Goal: Find specific page/section: Find specific page/section

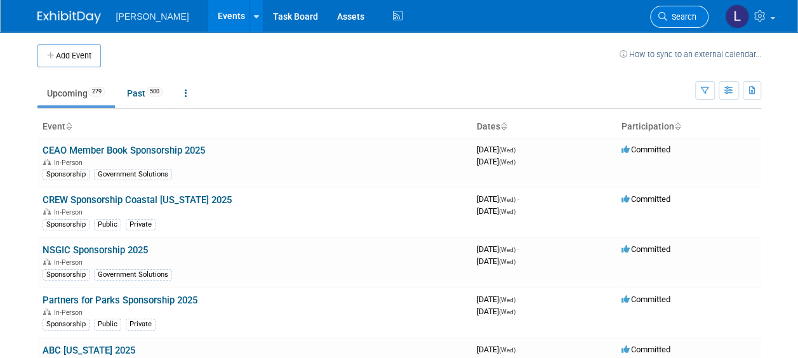
click at [667, 13] on span "Search" at bounding box center [681, 17] width 29 height 10
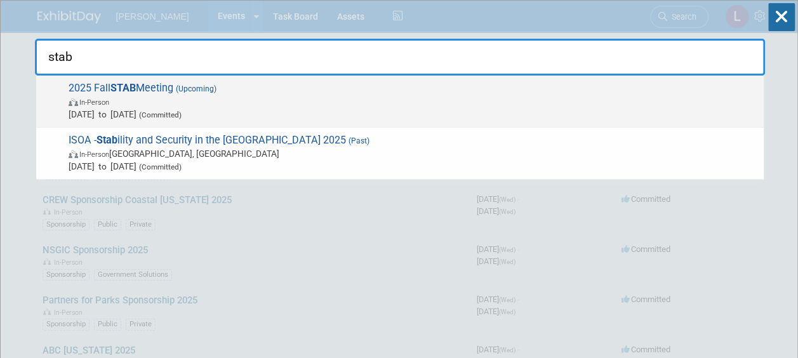
type input "stab"
click at [424, 93] on span "2025 Fall STAB Meeting (Upcoming) In-Person Sep 19, 2025 to Sep 19, 2025 (Commi…" at bounding box center [411, 101] width 692 height 39
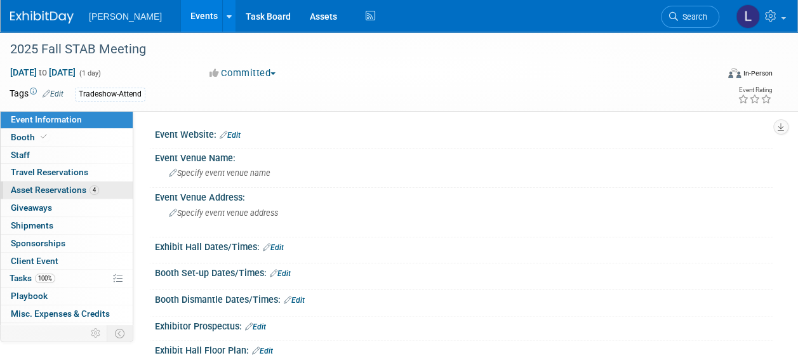
click at [44, 185] on span "Asset Reservations 4" at bounding box center [55, 190] width 88 height 10
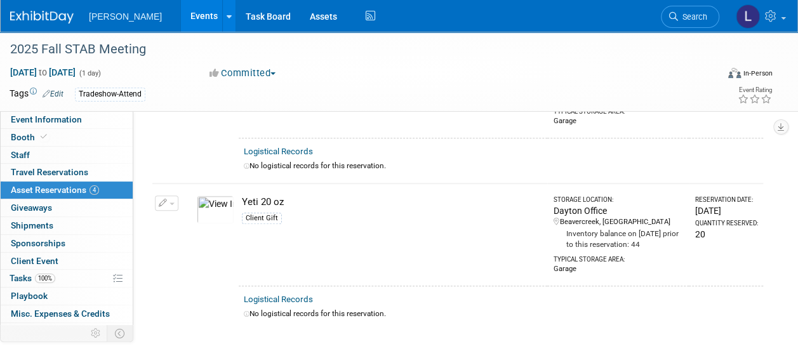
scroll to position [436, 0]
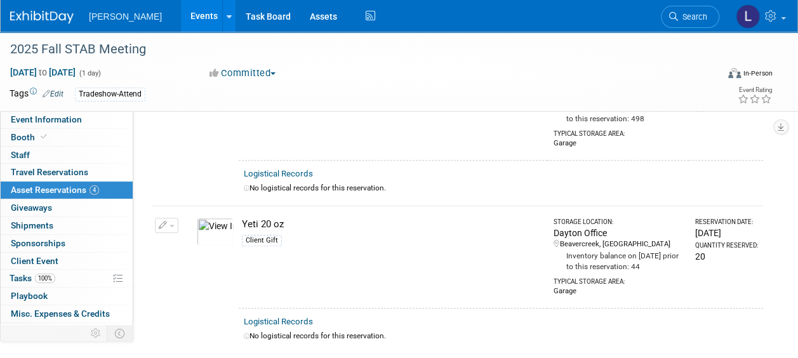
click at [214, 227] on img at bounding box center [215, 232] width 37 height 28
